Goal: Find specific page/section

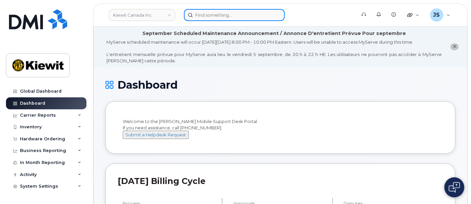
click at [245, 15] on input at bounding box center [234, 15] width 101 height 12
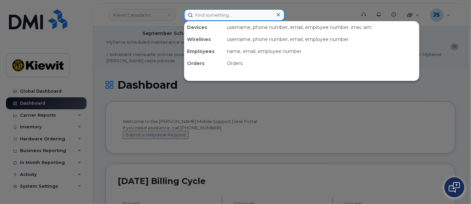
paste input "267917"
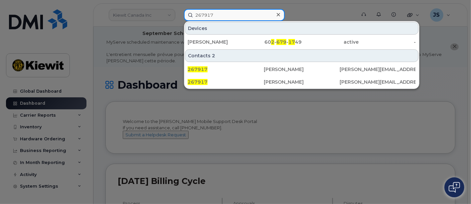
type input "267917"
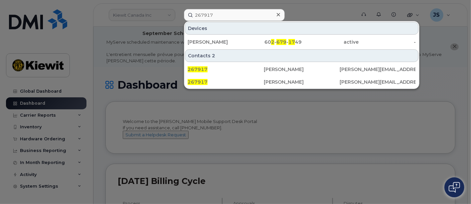
click at [280, 15] on div at bounding box center [279, 15] width 10 height 10
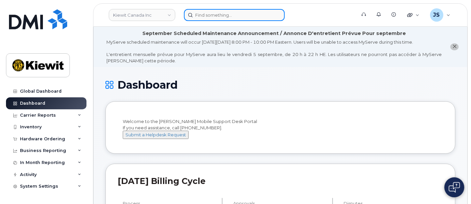
click at [245, 11] on input at bounding box center [234, 15] width 101 height 12
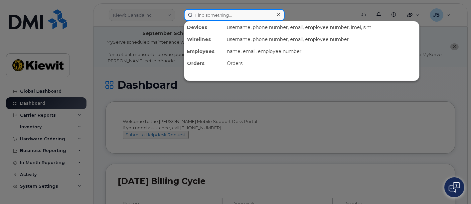
paste input "[PERSON_NAME]"
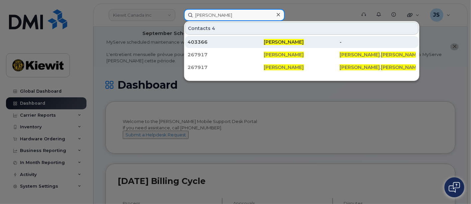
type input "[PERSON_NAME]"
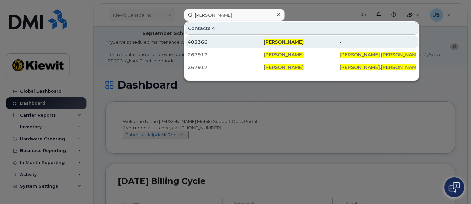
click at [240, 45] on div "403366" at bounding box center [226, 42] width 76 height 12
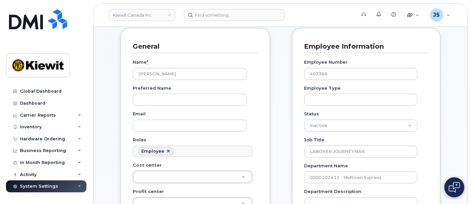
scroll to position [74, 0]
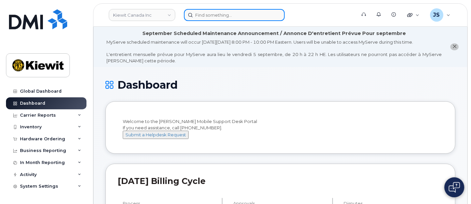
click at [220, 14] on input at bounding box center [234, 15] width 101 height 12
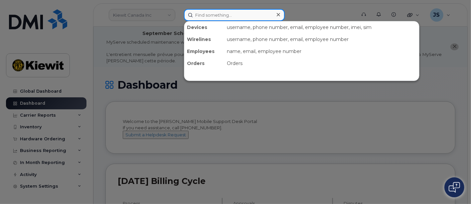
paste input "267917"
type input "267917"
